Goal: Browse casually: Explore the website without a specific task or goal

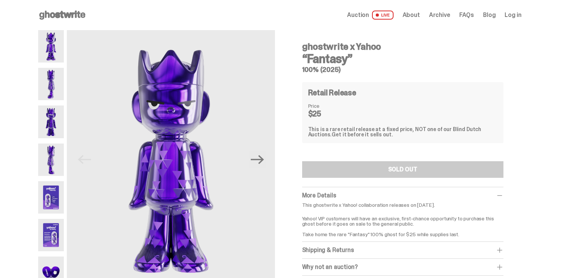
click at [70, 13] on use at bounding box center [62, 15] width 46 height 9
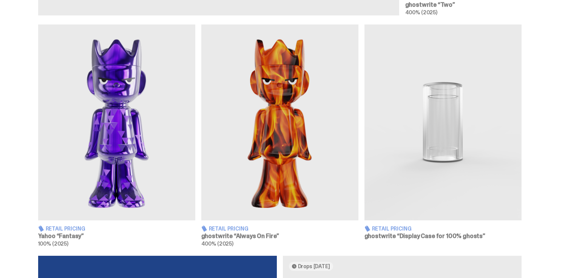
scroll to position [446, 0]
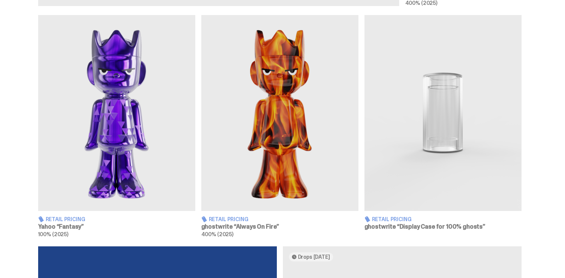
click at [275, 151] on img at bounding box center [279, 113] width 157 height 196
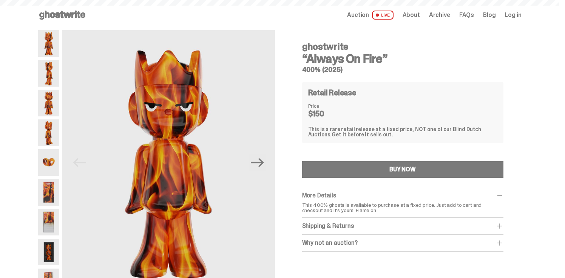
scroll to position [446, 0]
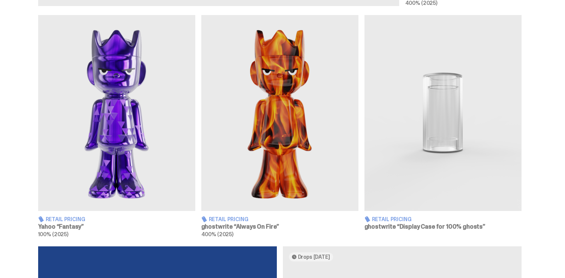
click at [103, 99] on img at bounding box center [116, 113] width 157 height 196
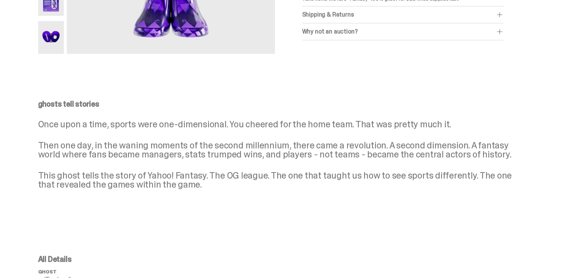
scroll to position [237, 0]
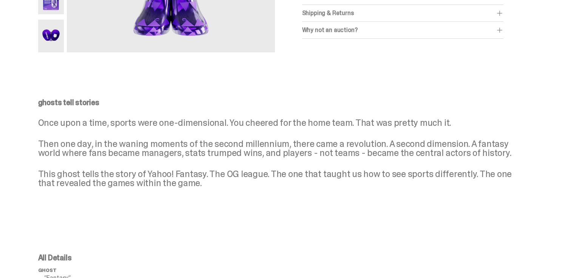
click at [340, 31] on div "Why not an auction?" at bounding box center [402, 30] width 201 height 8
